Goal: Find specific page/section: Find specific page/section

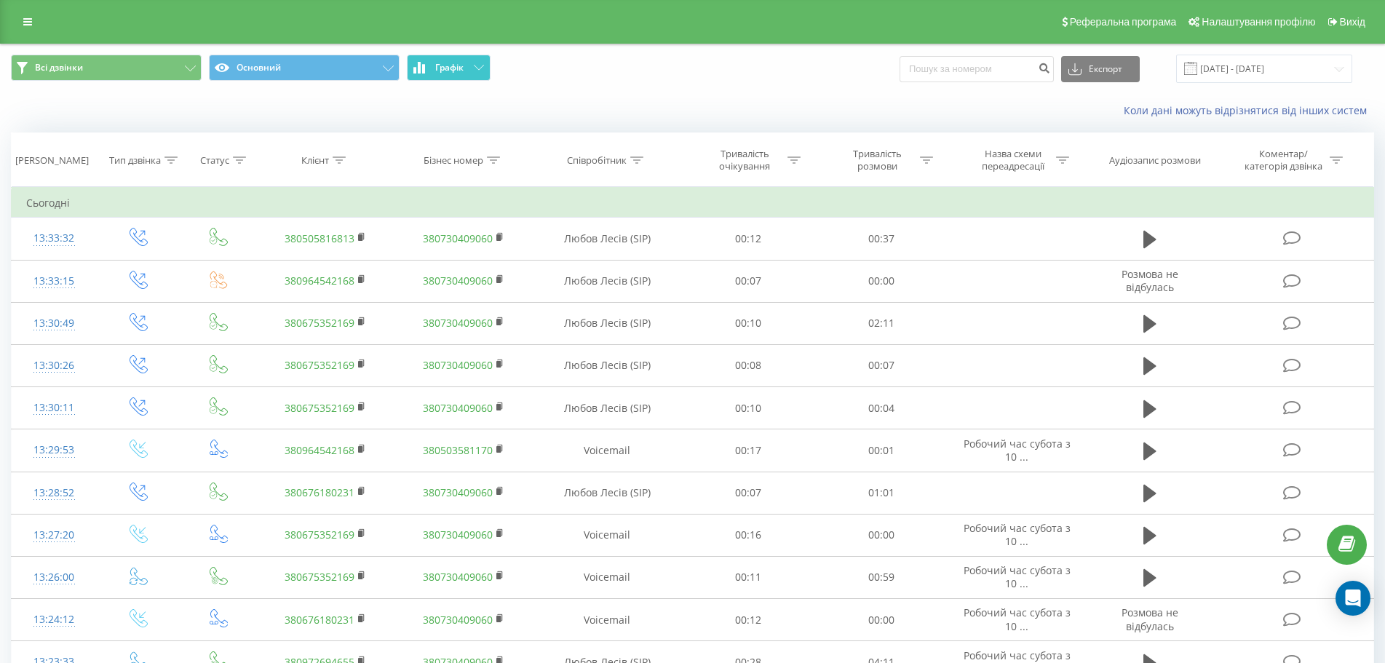
click at [474, 61] on button "Графік" at bounding box center [449, 68] width 84 height 26
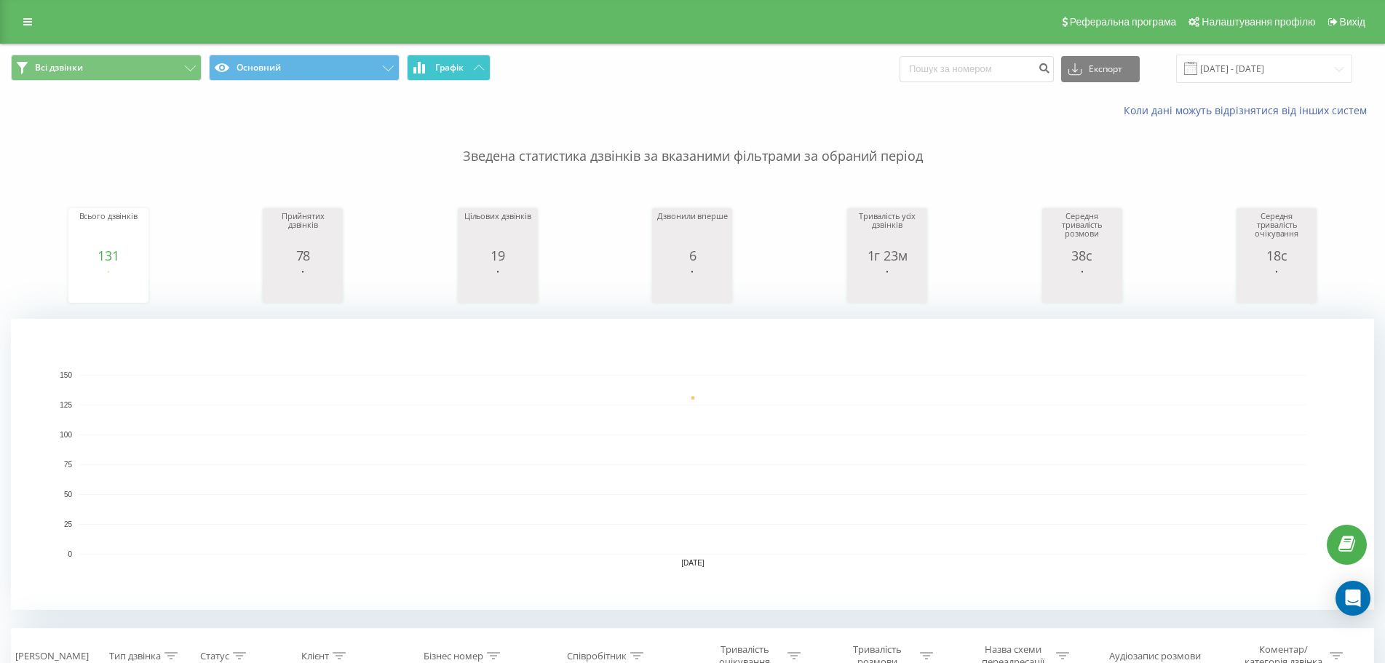
click at [474, 61] on button "Графік" at bounding box center [449, 68] width 84 height 26
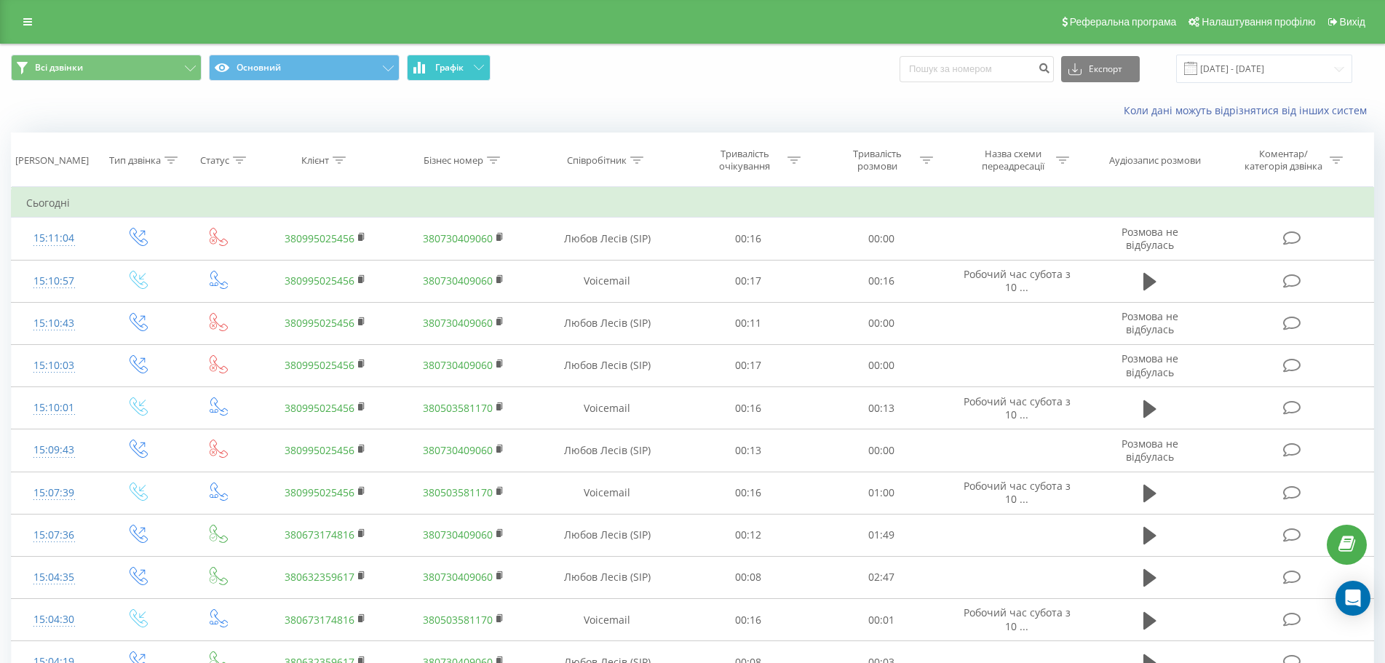
click at [472, 68] on button "Графік" at bounding box center [449, 68] width 84 height 26
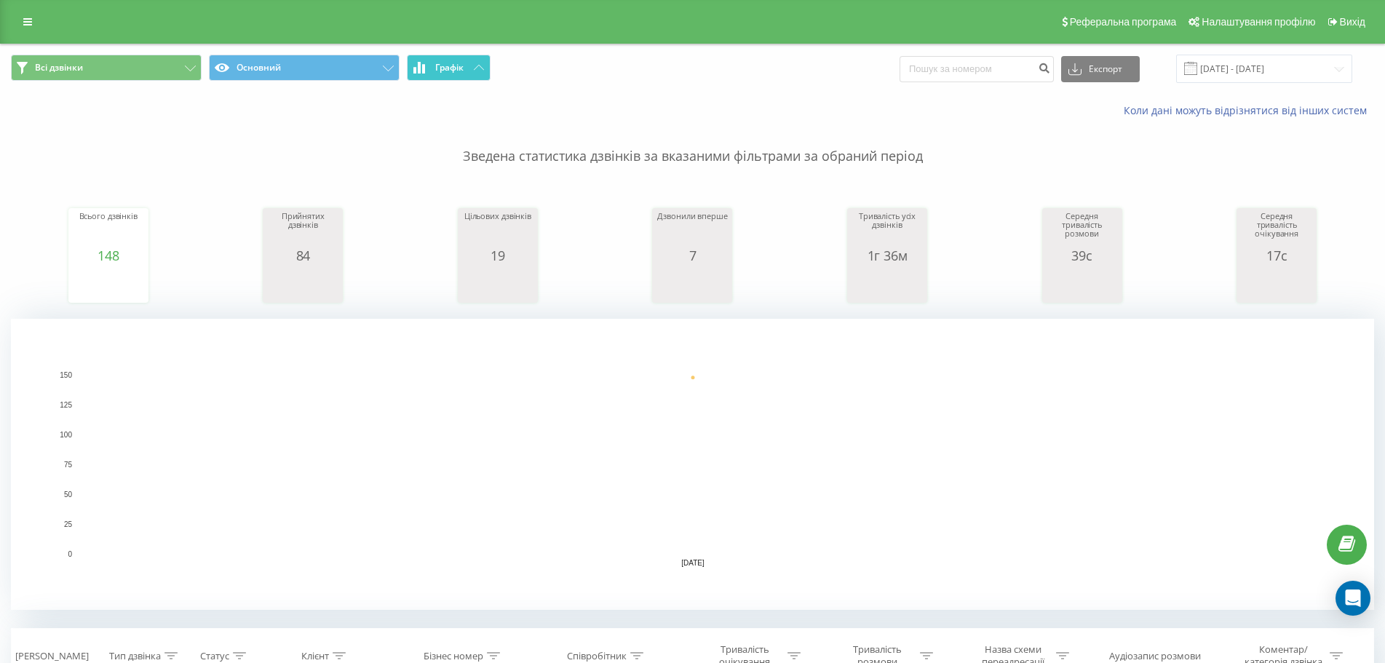
click at [464, 66] on span "Графік" at bounding box center [449, 68] width 28 height 10
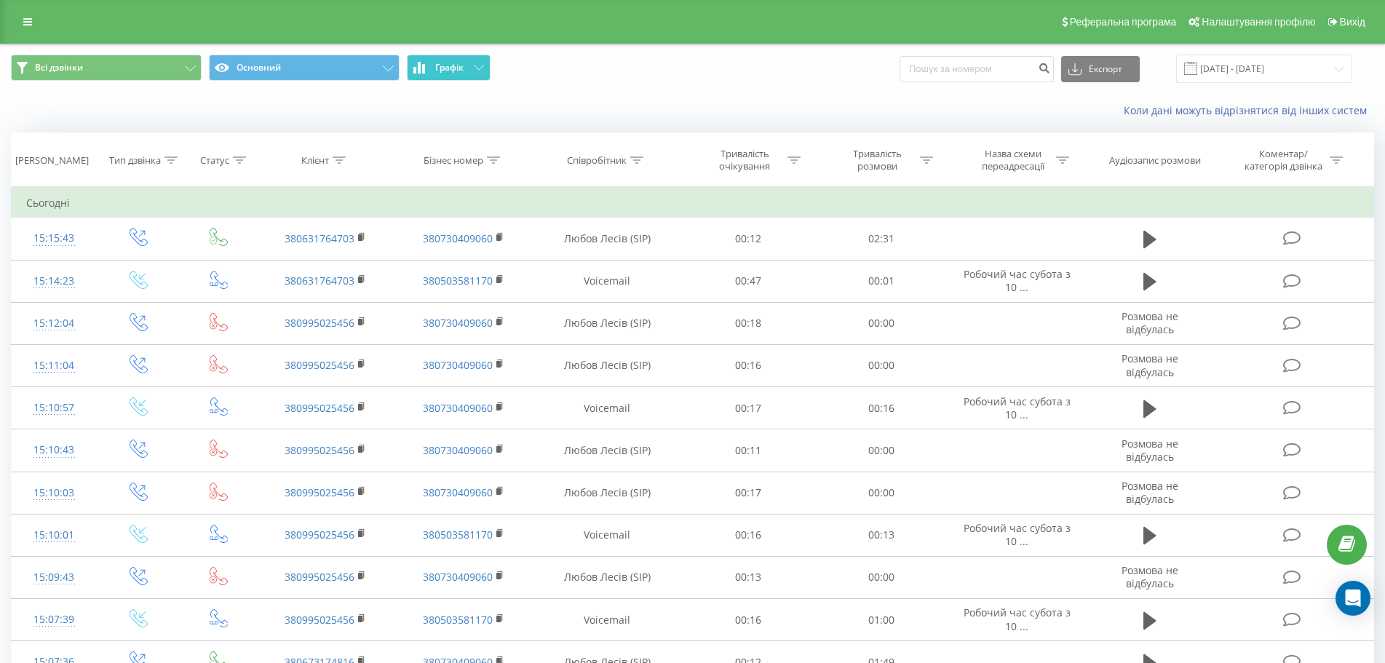
click at [472, 67] on button "Графік" at bounding box center [449, 68] width 84 height 26
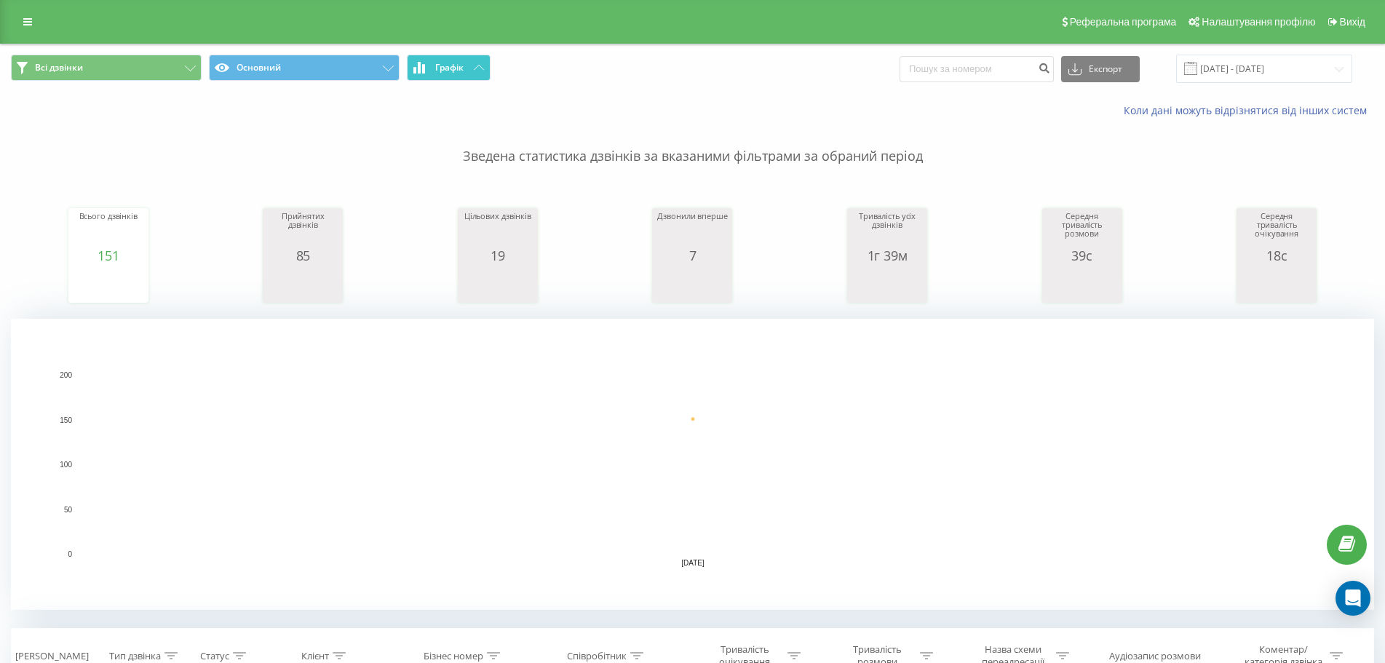
click at [472, 67] on button "Графік" at bounding box center [449, 68] width 84 height 26
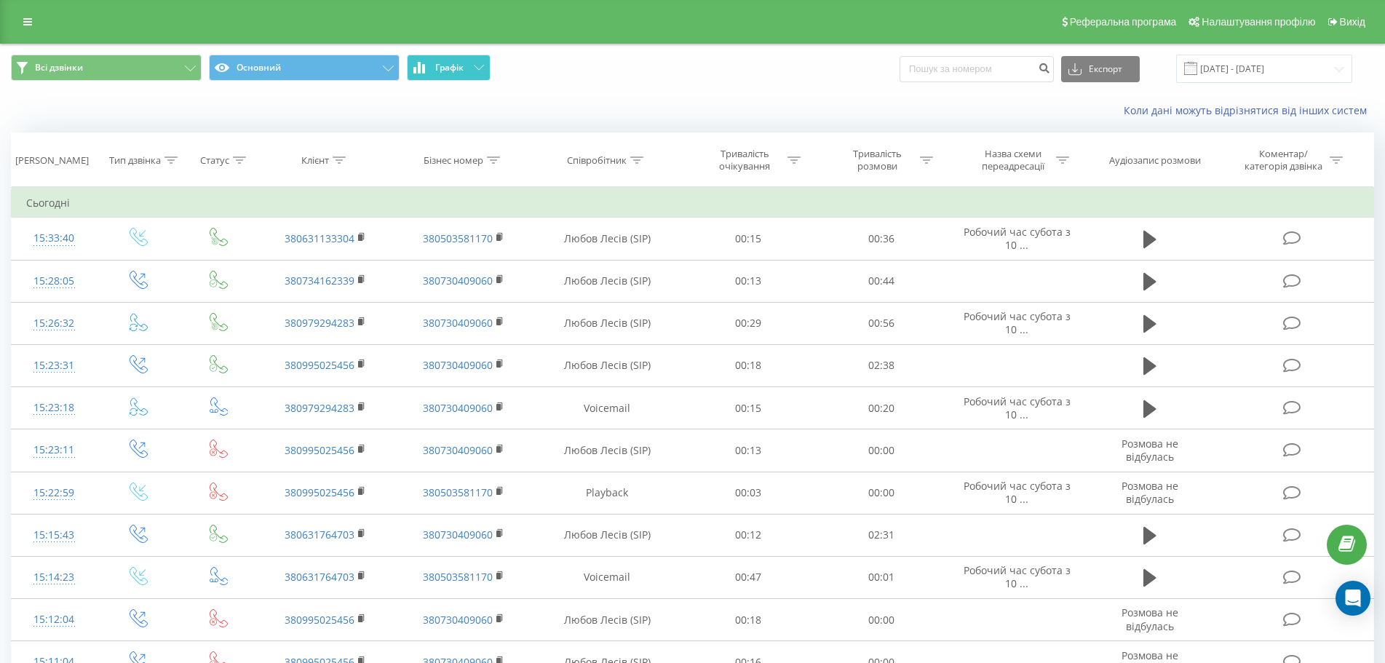
click at [449, 60] on button "Графік" at bounding box center [449, 68] width 84 height 26
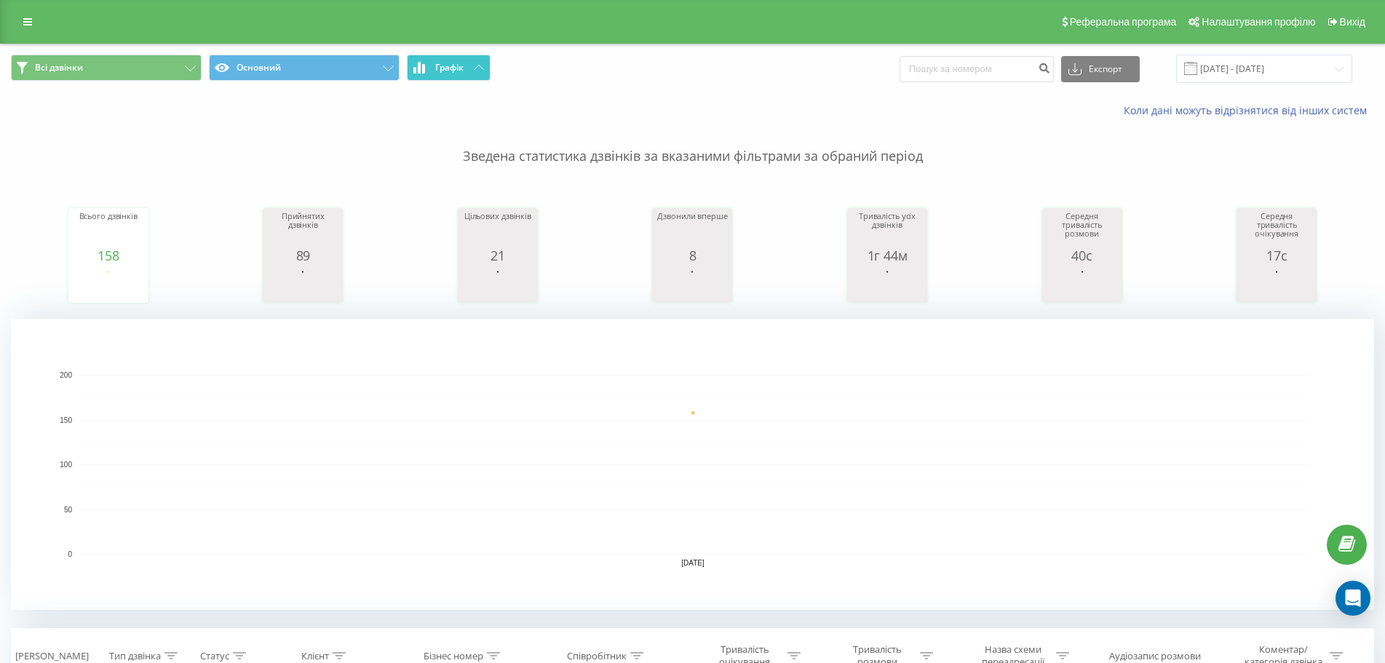
click at [450, 63] on button "Графік" at bounding box center [449, 68] width 84 height 26
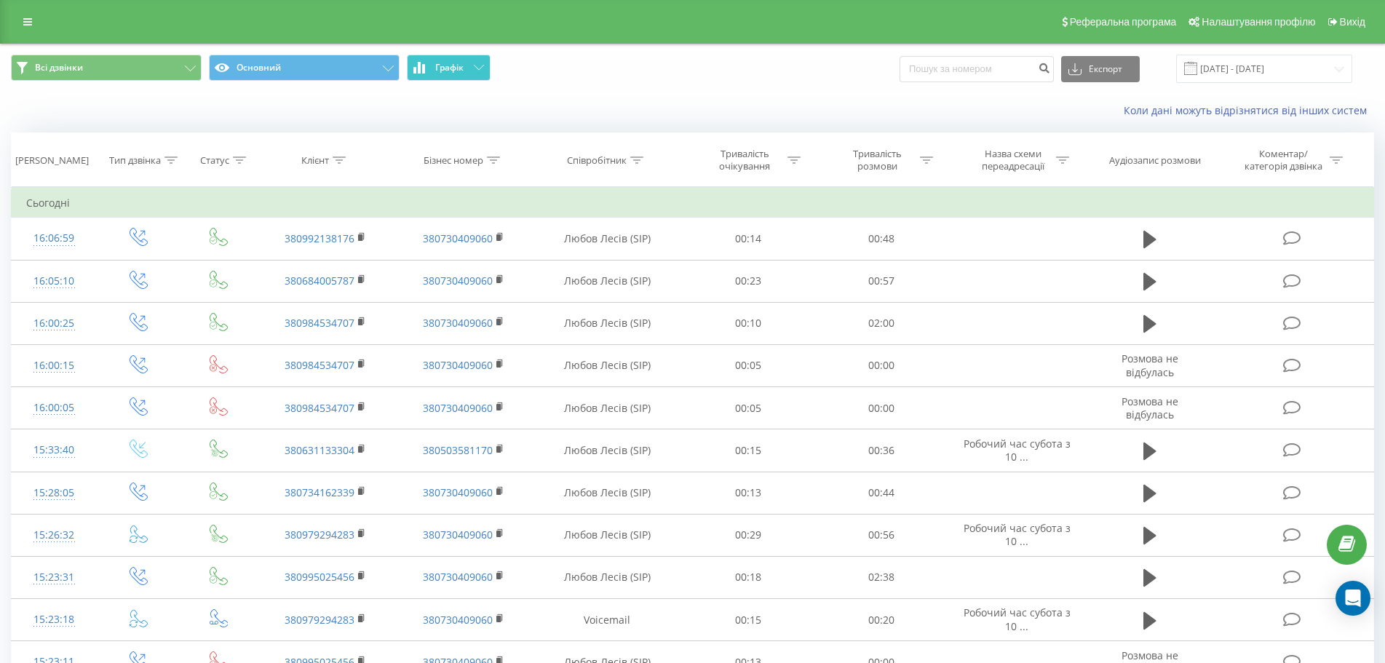
drag, startPoint x: 490, startPoint y: 67, endPoint x: 473, endPoint y: 66, distance: 17.5
click at [490, 67] on span "Всі дзвінки Основний Графік" at bounding box center [346, 69] width 671 height 28
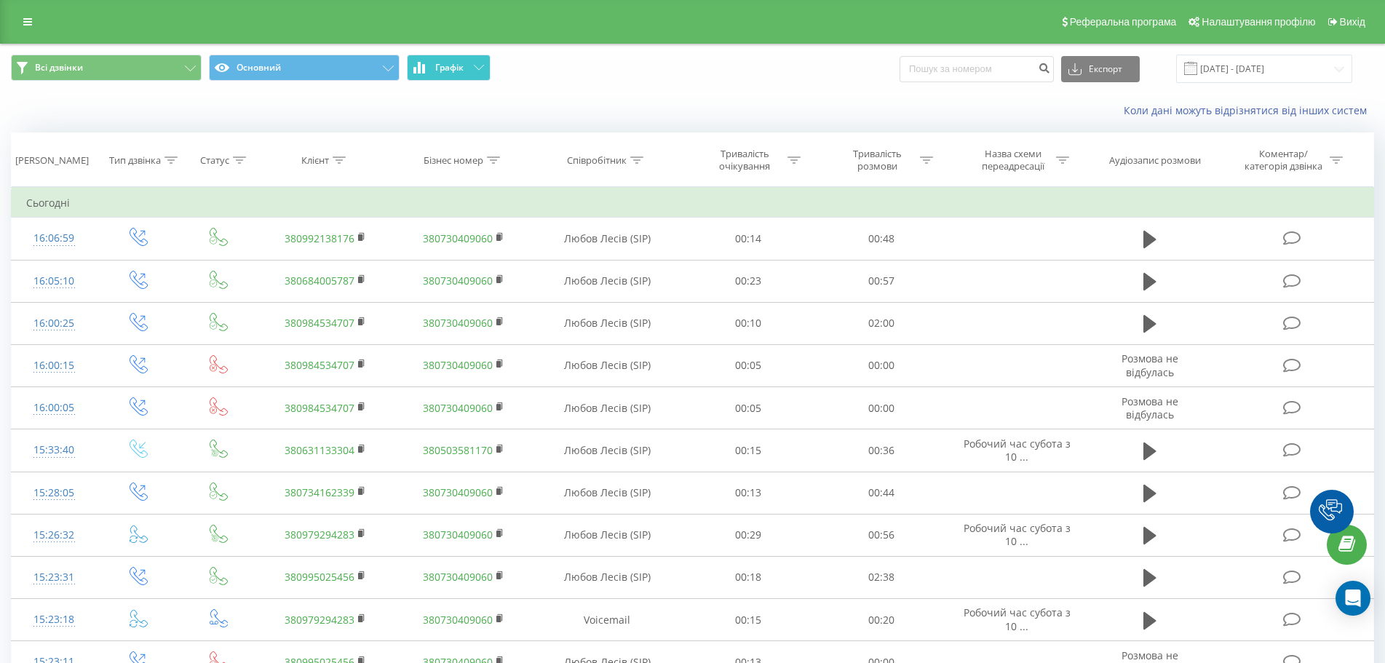
click at [467, 65] on button "Графік" at bounding box center [449, 68] width 84 height 26
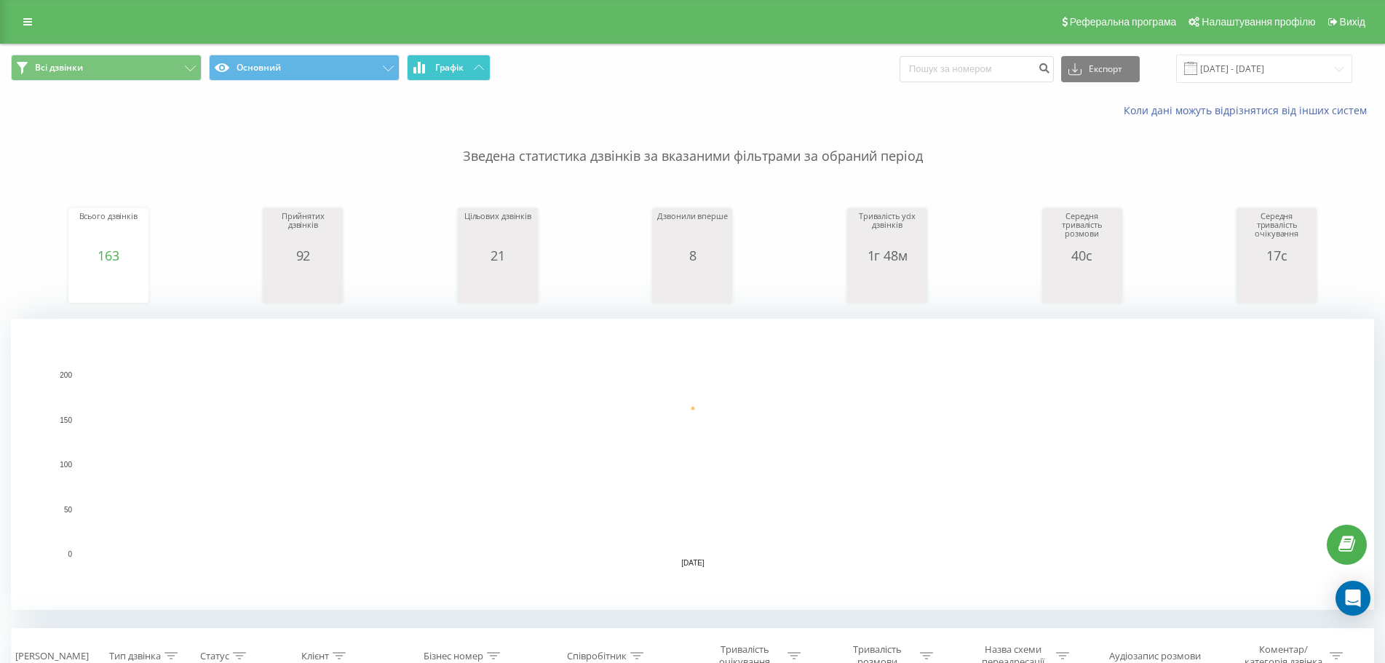
click at [467, 65] on button "Графік" at bounding box center [449, 68] width 84 height 26
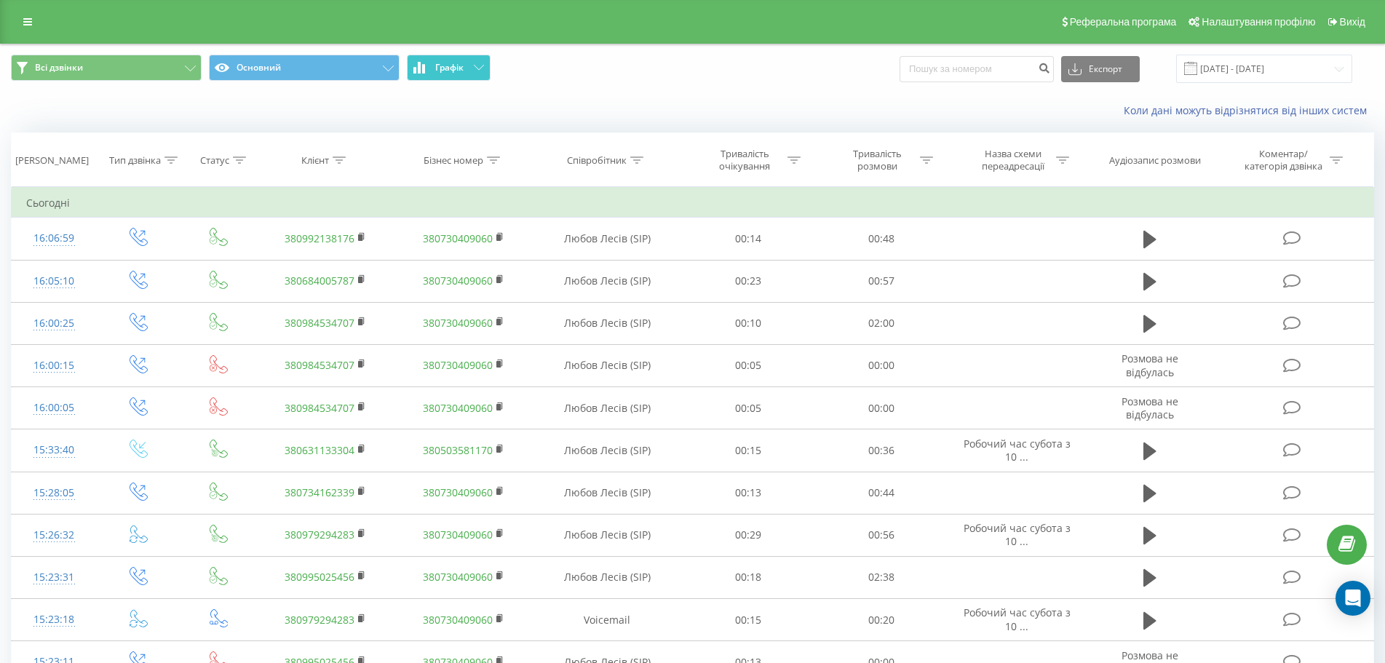
click at [467, 65] on button "Графік" at bounding box center [449, 68] width 84 height 26
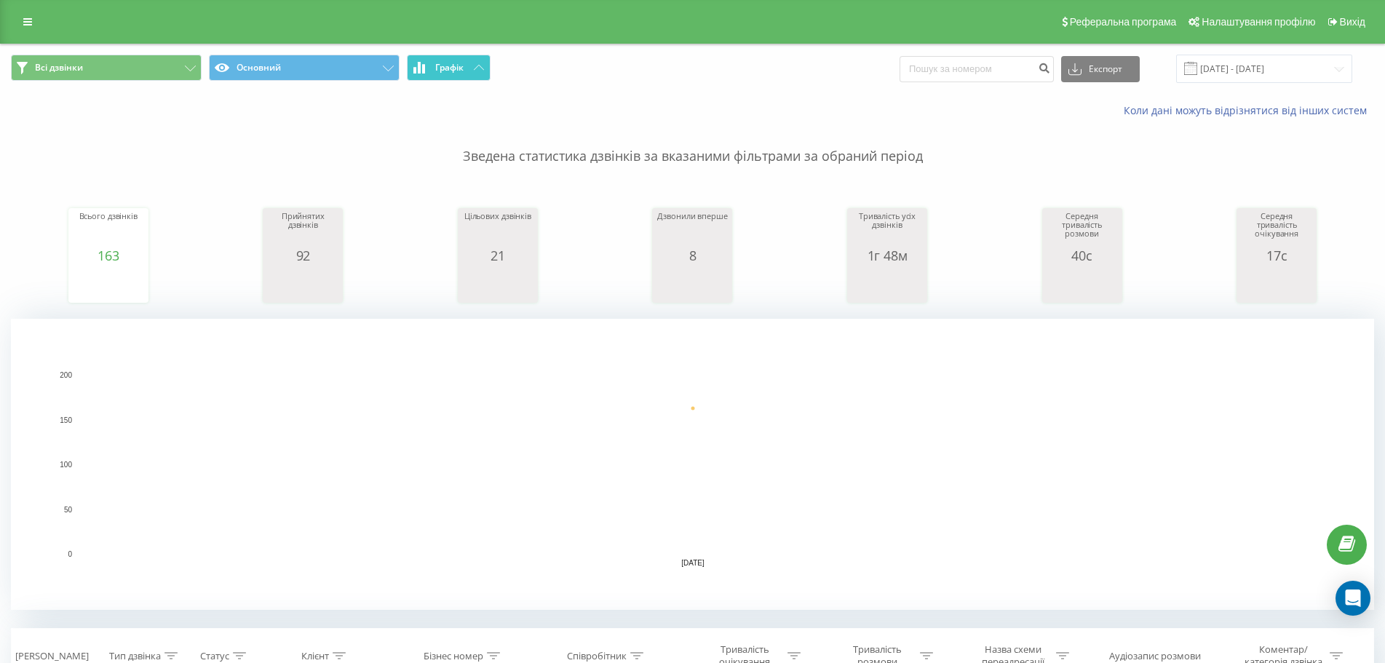
click at [467, 65] on button "Графік" at bounding box center [449, 68] width 84 height 26
